Goal: Information Seeking & Learning: Learn about a topic

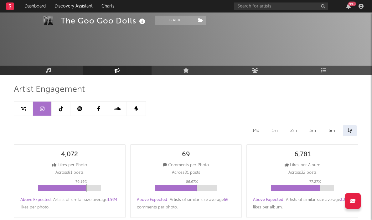
select select "6m"
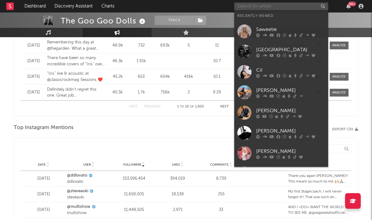
click at [270, 4] on input "text" at bounding box center [281, 7] width 94 height 8
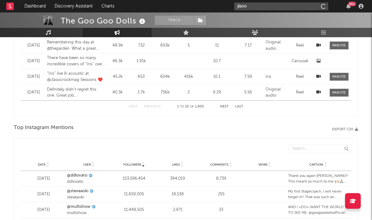
type input "jisoo"
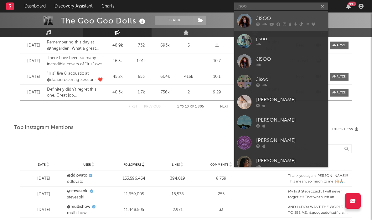
click at [259, 24] on icon at bounding box center [258, 25] width 4 height 4
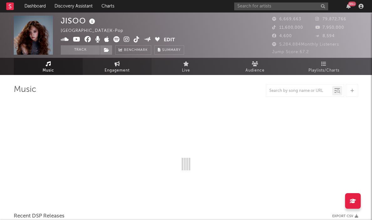
select select "6m"
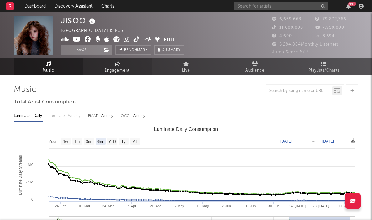
select select "6m"
click at [131, 71] on link "Engagement" at bounding box center [117, 66] width 69 height 17
select select "1w"
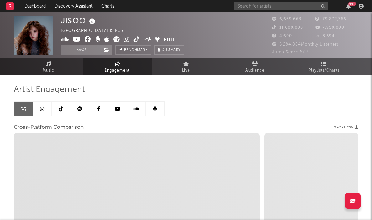
click at [44, 111] on icon at bounding box center [42, 108] width 4 height 5
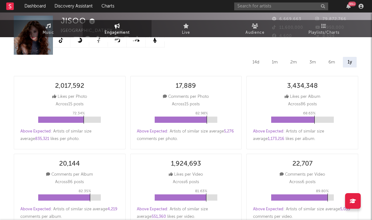
select select "1w"
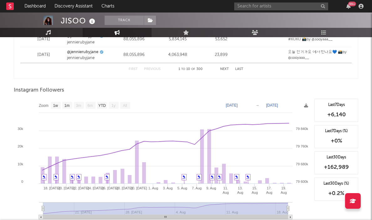
scroll to position [923, 0]
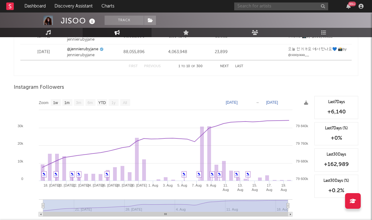
click at [267, 4] on input "text" at bounding box center [281, 7] width 94 height 8
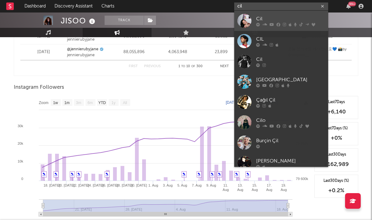
type input "cil"
click at [257, 21] on div "Cil" at bounding box center [290, 19] width 69 height 8
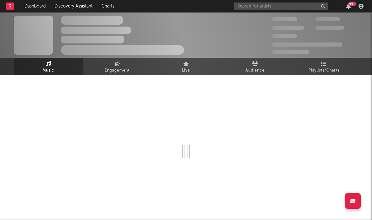
select select "6m"
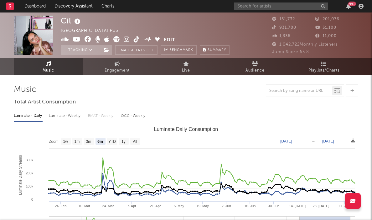
select select "6m"
click at [120, 64] on icon at bounding box center [117, 63] width 5 height 5
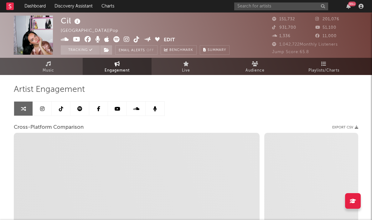
select select "1w"
select select "1m"
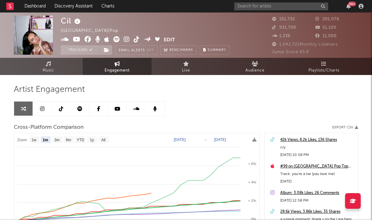
click at [43, 108] on icon at bounding box center [42, 108] width 4 height 5
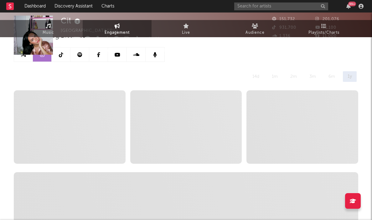
select select "6m"
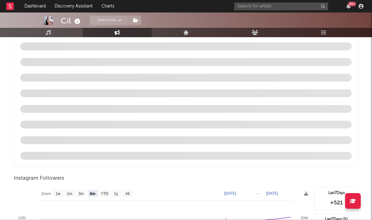
scroll to position [612, 0]
